Goal: Task Accomplishment & Management: Use online tool/utility

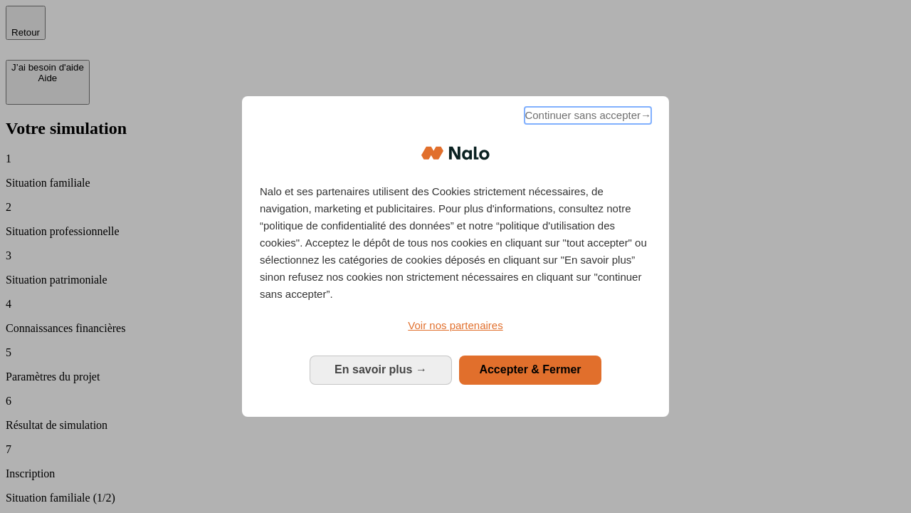
click at [587, 117] on span "Continuer sans accepter →" at bounding box center [588, 115] width 127 height 17
